Goal: Find specific page/section: Find specific page/section

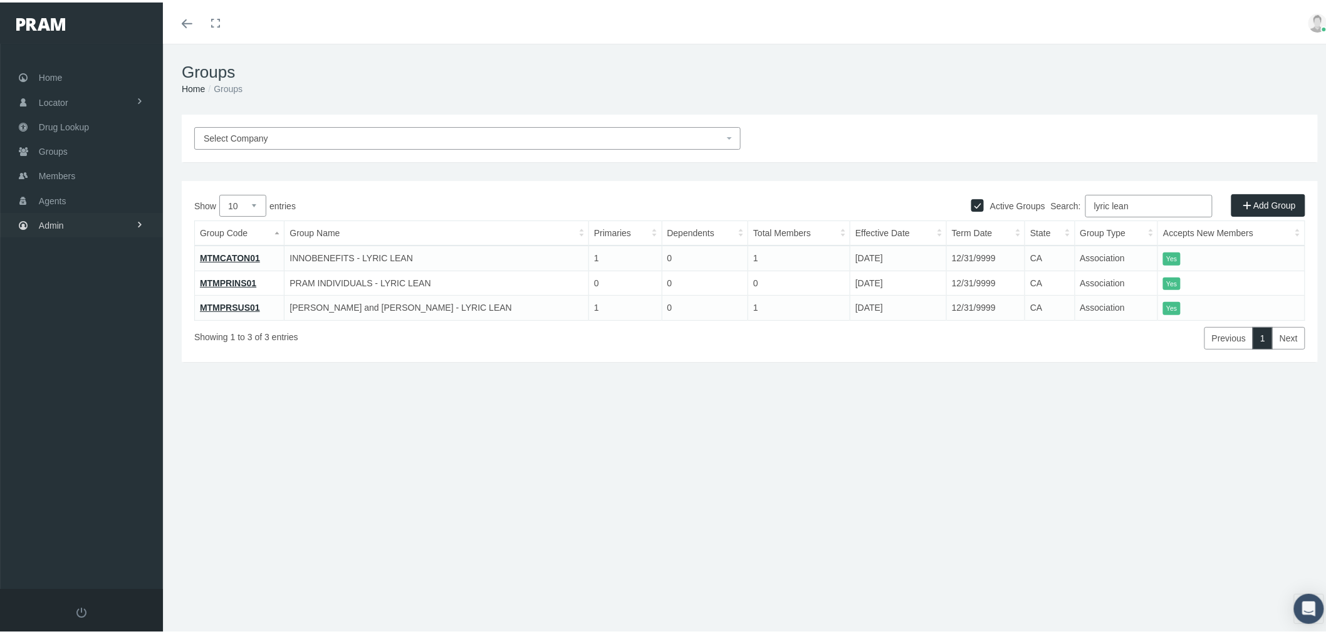
click at [116, 223] on link "Admin" at bounding box center [81, 223] width 163 height 24
click at [90, 142] on link "Groups" at bounding box center [81, 149] width 163 height 24
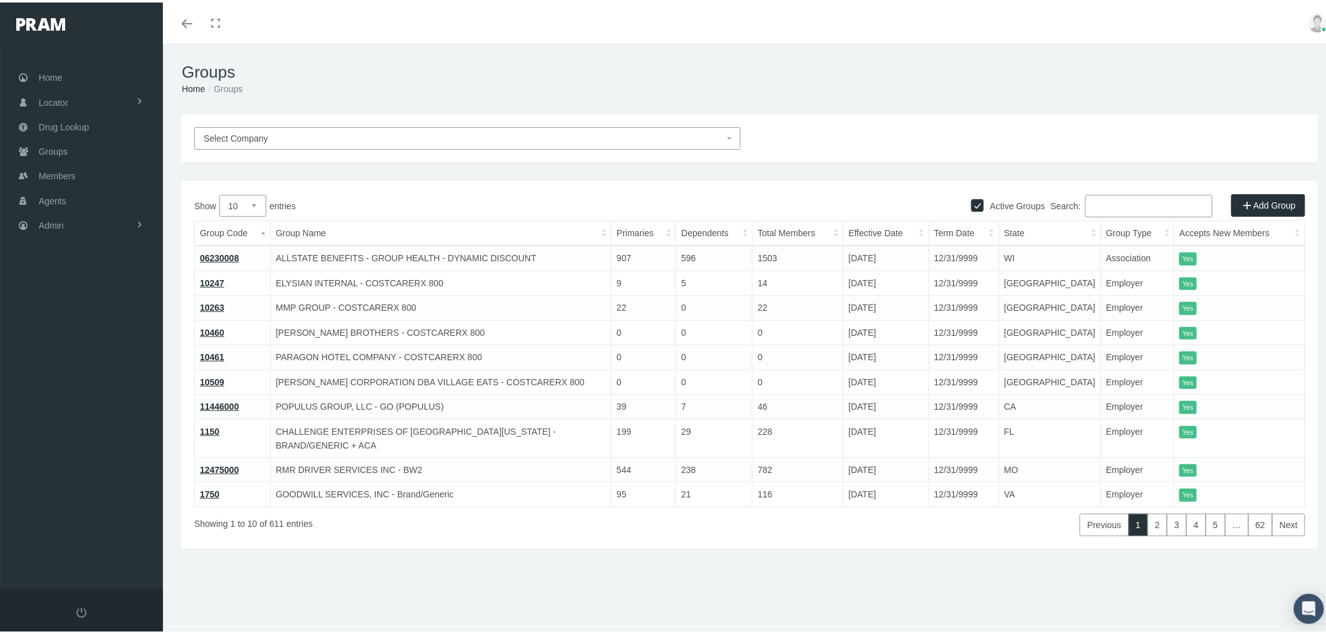
click at [1161, 208] on input "Search:" at bounding box center [1148, 203] width 127 height 23
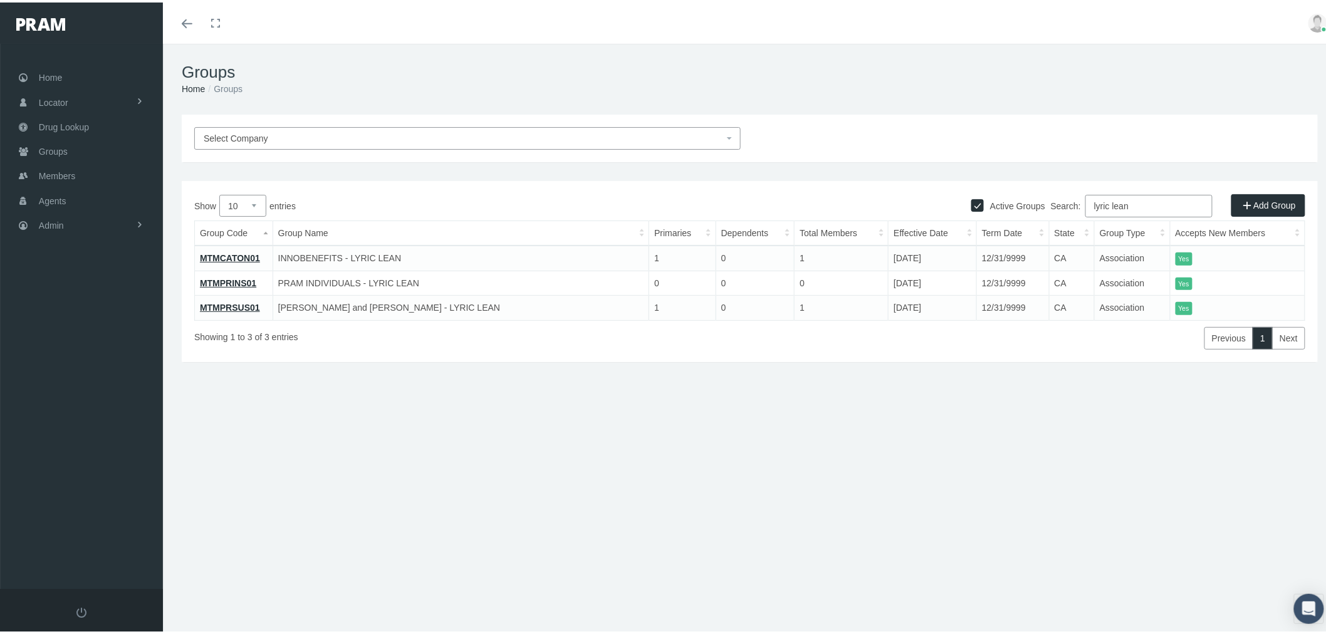
type input "lyric lean"
click at [244, 255] on link "MTMCATON01" at bounding box center [230, 256] width 60 height 10
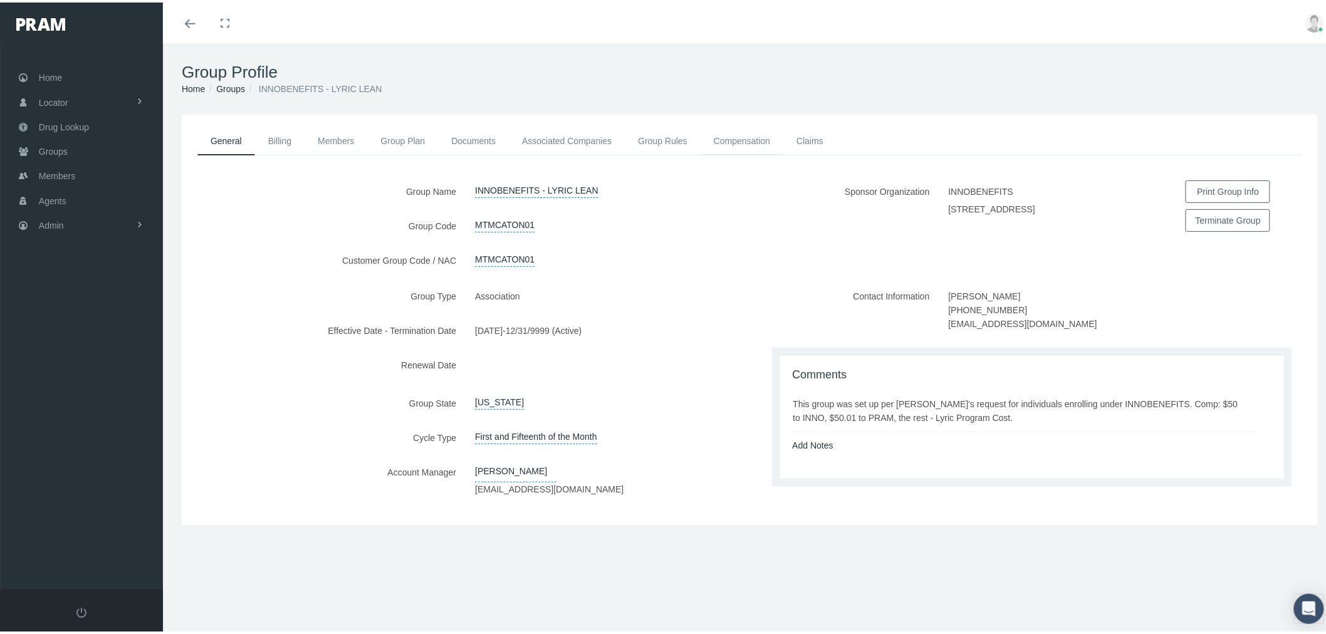
click at [722, 133] on link "Compensation" at bounding box center [741, 139] width 83 height 28
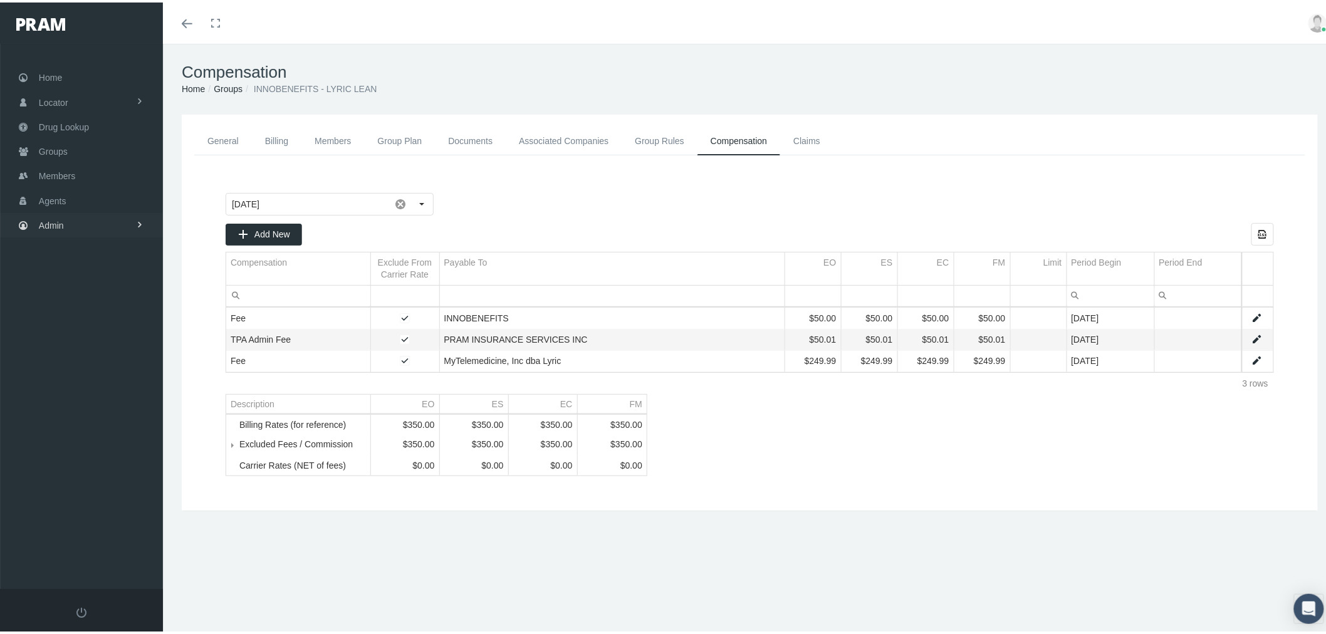
click at [88, 228] on link "Admin" at bounding box center [81, 223] width 163 height 24
click at [105, 380] on link "Companies" at bounding box center [81, 389] width 163 height 22
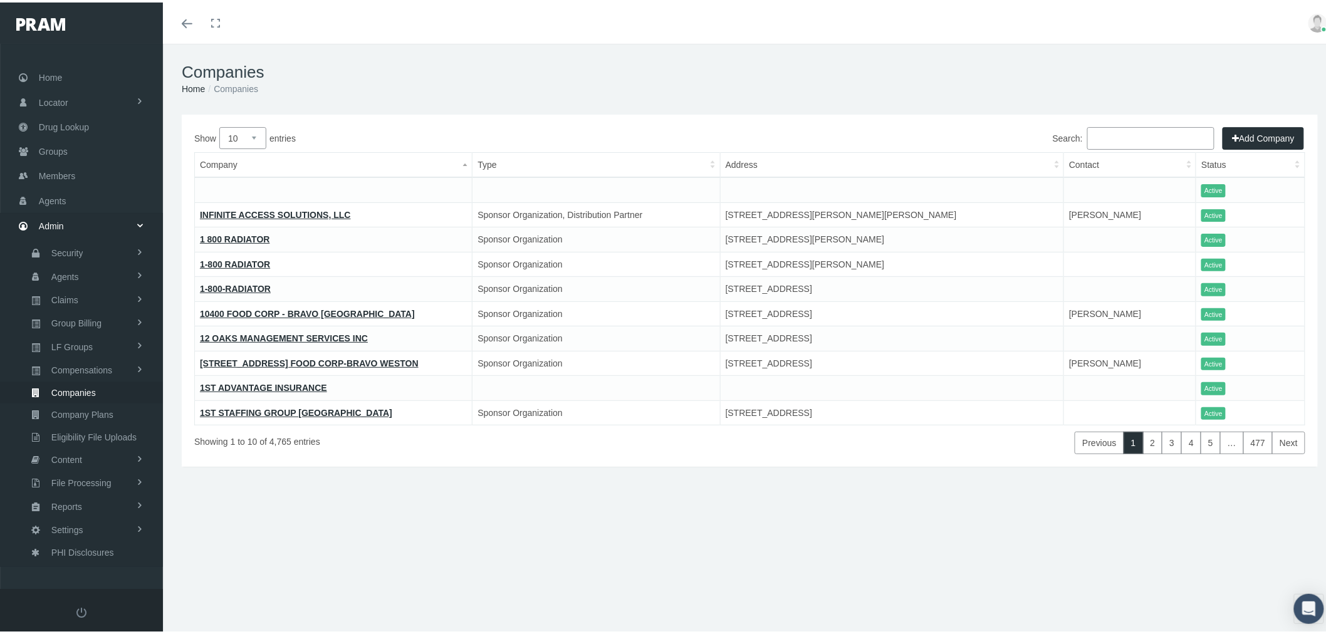
click at [1130, 135] on input "Search:" at bounding box center [1150, 136] width 127 height 23
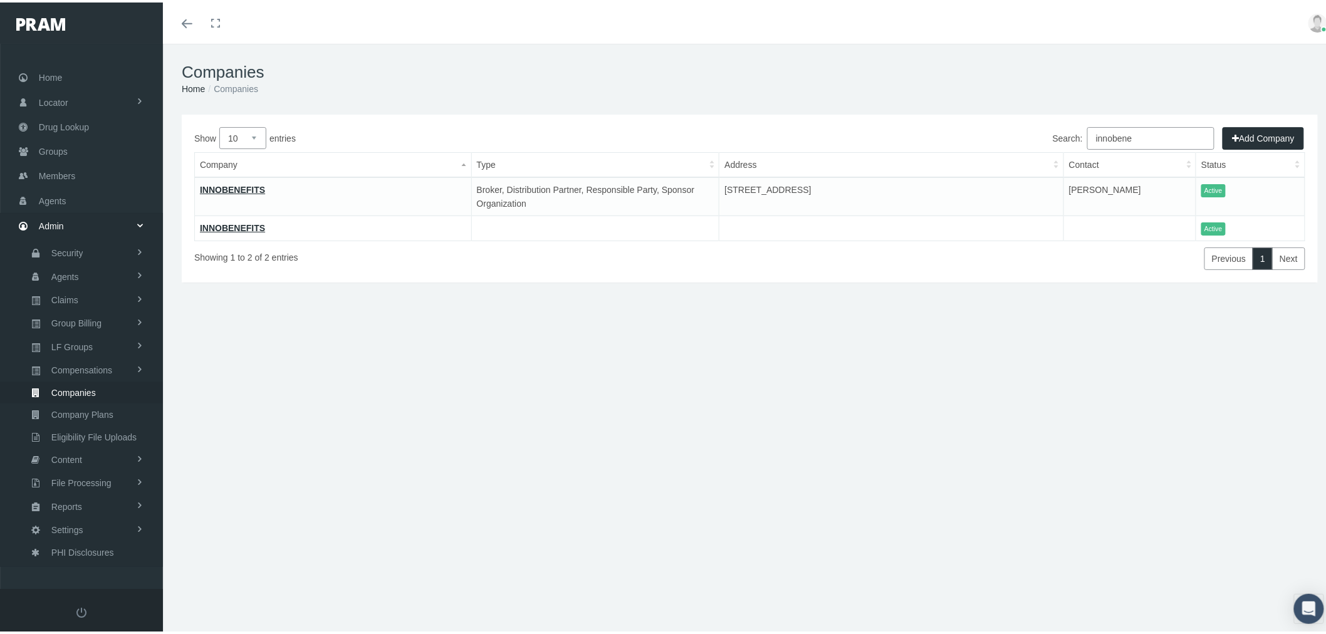
type input "innobene"
click at [235, 224] on link "INNOBENEFITS" at bounding box center [232, 226] width 65 height 10
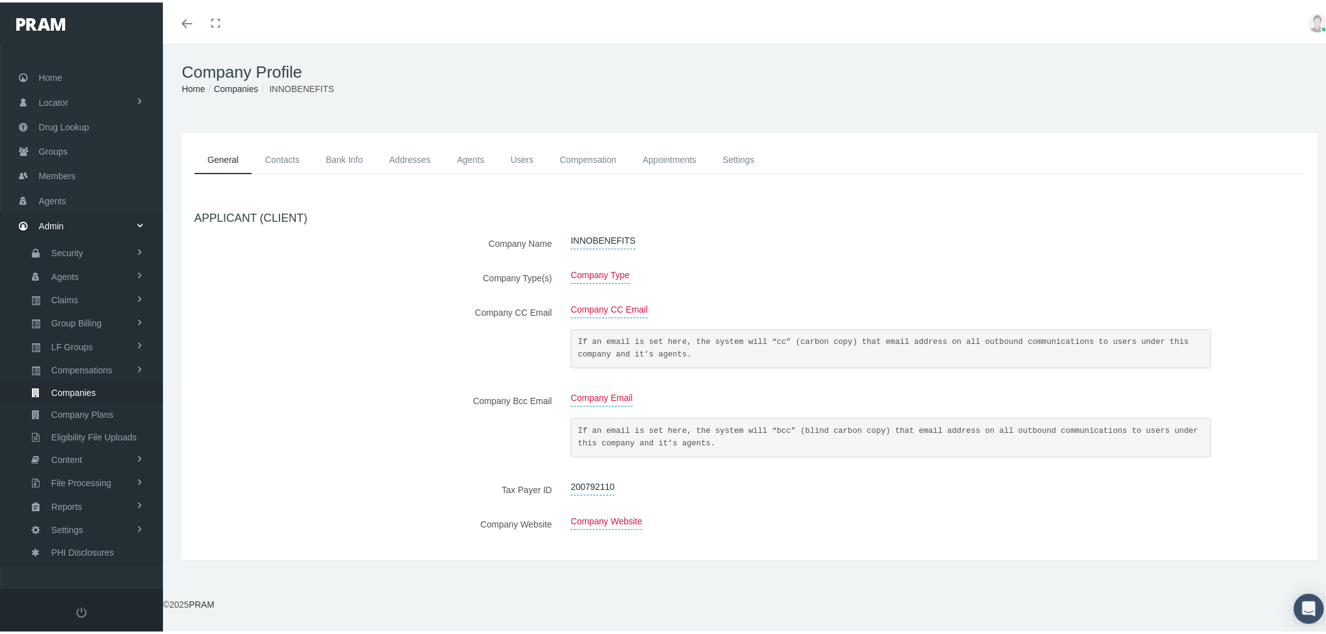
click at [475, 159] on link "Agents" at bounding box center [471, 157] width 54 height 28
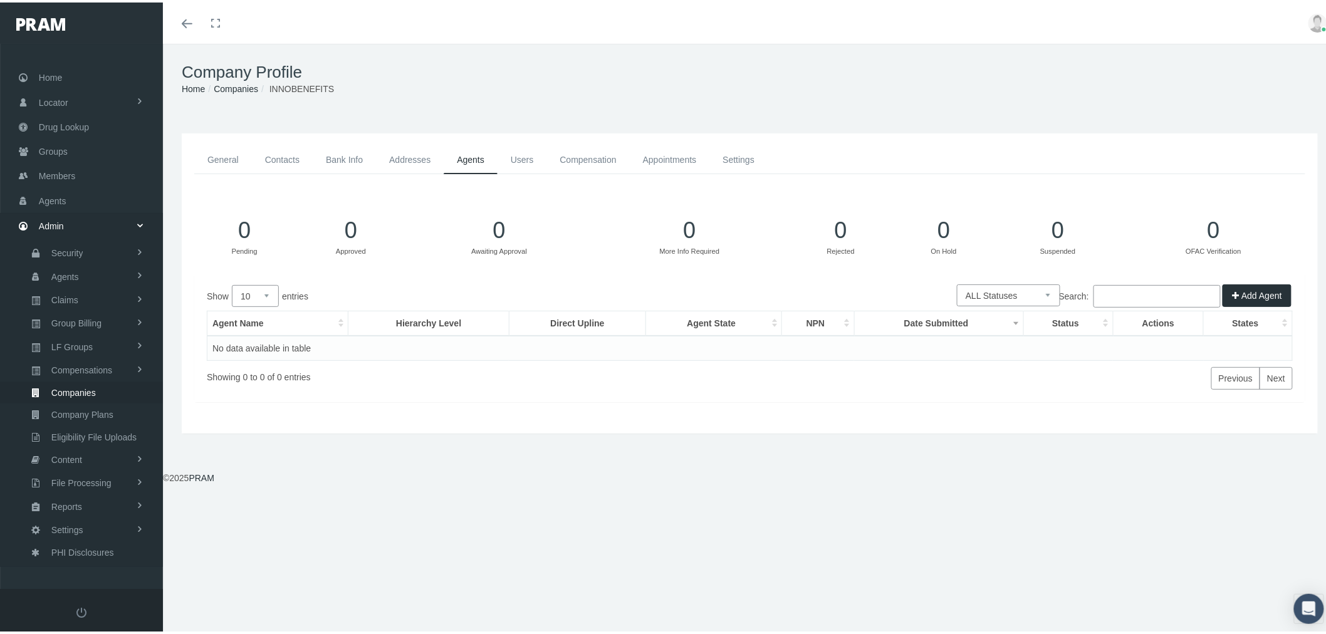
click at [222, 155] on link "General" at bounding box center [223, 157] width 58 height 28
